Goal: Information Seeking & Learning: Learn about a topic

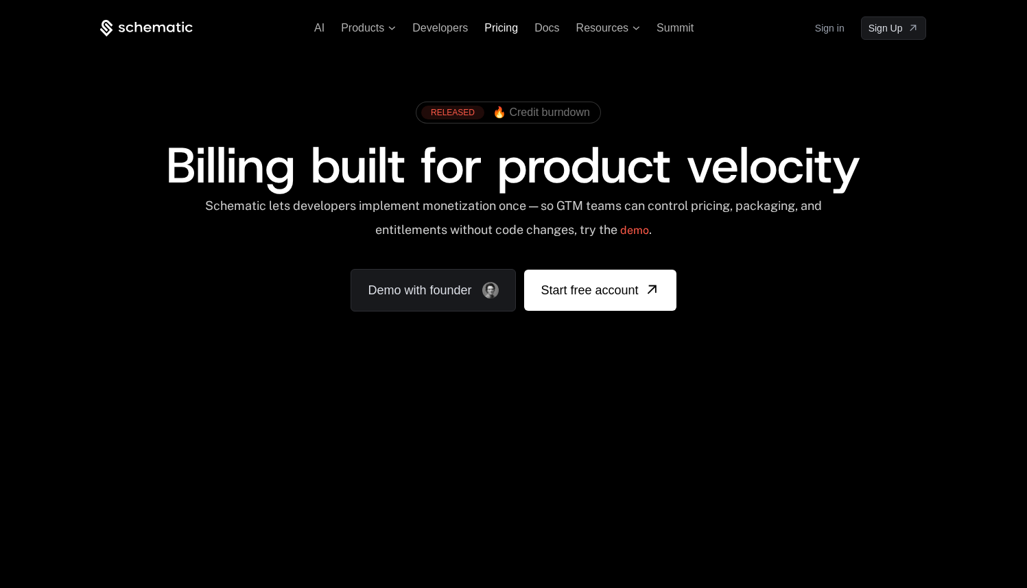
click at [493, 28] on span "Pricing" at bounding box center [501, 28] width 34 height 12
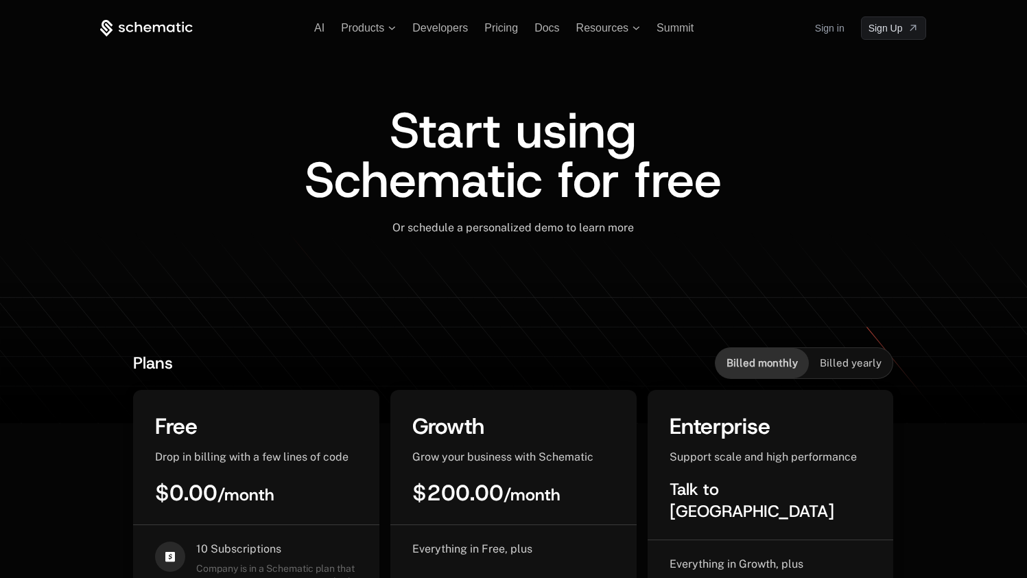
click at [701, 206] on span "Start using Schematic for free" at bounding box center [513, 154] width 417 height 115
click at [159, 32] on icon at bounding box center [146, 28] width 93 height 17
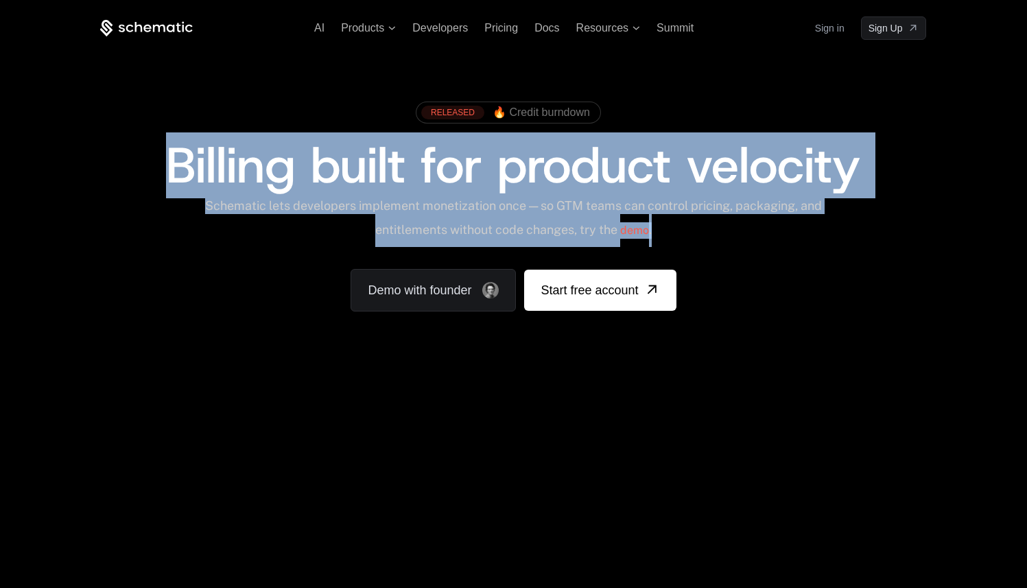
drag, startPoint x: 149, startPoint y: 160, endPoint x: 676, endPoint y: 230, distance: 532.2
click at [676, 230] on div "RELEASED 🔥 Credit burndown Billing built for product velocity Schematic lets de…" at bounding box center [513, 203] width 826 height 217
click at [676, 230] on div "Schematic lets developers implement monetization once — so GTM teams can contro…" at bounding box center [513, 222] width 619 height 49
drag, startPoint x: 695, startPoint y: 239, endPoint x: 170, endPoint y: 175, distance: 528.6
click at [170, 175] on div "RELEASED 🔥 Credit burndown Billing built for product velocity Schematic lets de…" at bounding box center [513, 203] width 826 height 217
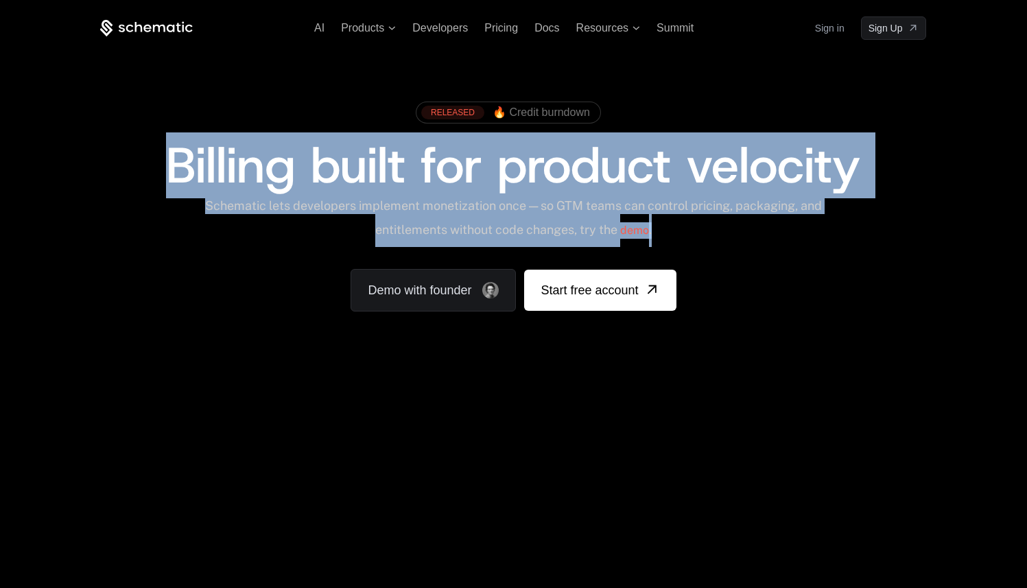
click at [170, 175] on span "Billing built for product velocity" at bounding box center [513, 165] width 694 height 66
drag, startPoint x: 170, startPoint y: 175, endPoint x: 695, endPoint y: 223, distance: 526.9
click at [695, 224] on div "RELEASED 🔥 Credit burndown Billing built for product velocity Schematic lets de…" at bounding box center [513, 203] width 826 height 217
click at [695, 223] on div "Schematic lets developers implement monetization once — so GTM teams can contro…" at bounding box center [513, 222] width 619 height 49
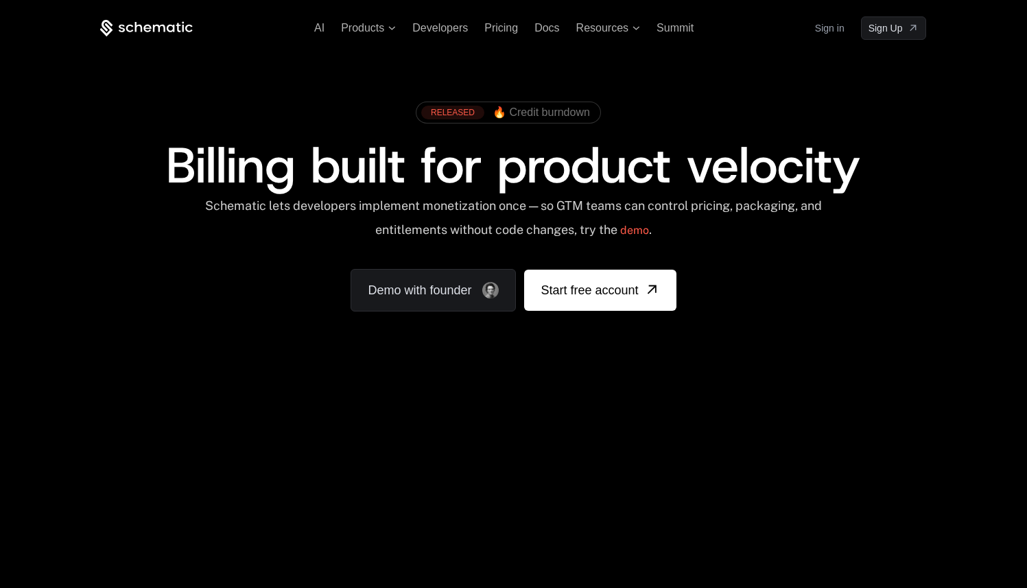
drag, startPoint x: 695, startPoint y: 223, endPoint x: 557, endPoint y: 237, distance: 138.6
click at [686, 223] on div "Schematic lets developers implement monetization once — so GTM teams can contro…" at bounding box center [513, 222] width 619 height 49
